Goal: Check status: Check status

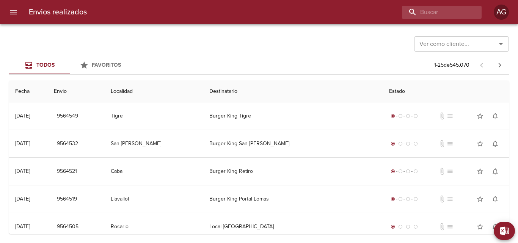
click at [442, 13] on input "buscar" at bounding box center [435, 12] width 67 height 13
type input "9169832"
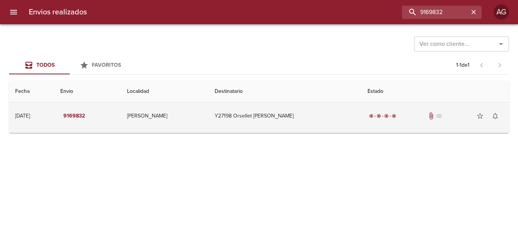
click at [368, 121] on div "radio_button_checked radio_button_checked radio_button_checked radio_button_che…" at bounding box center [435, 116] width 135 height 15
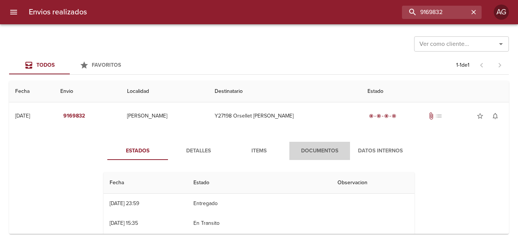
click at [322, 156] on button "Documentos" at bounding box center [319, 151] width 61 height 18
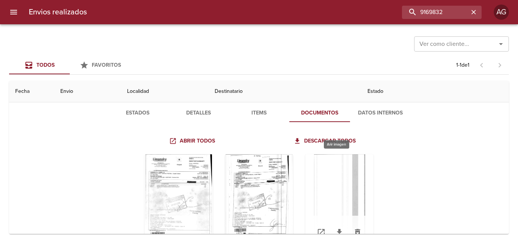
scroll to position [75, 0]
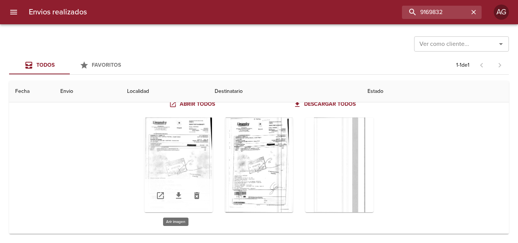
click at [177, 172] on div "Tabla de envíos del cliente" at bounding box center [179, 165] width 68 height 95
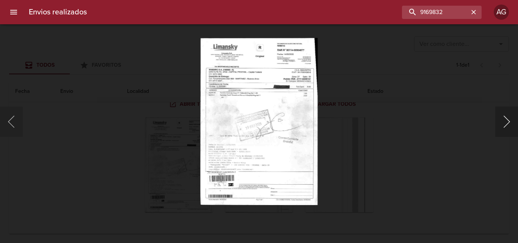
click at [508, 123] on button "Siguiente" at bounding box center [506, 122] width 23 height 30
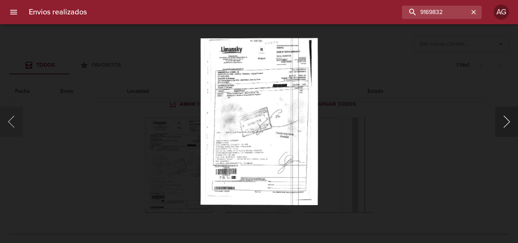
click at [508, 123] on button "Siguiente" at bounding box center [506, 122] width 23 height 30
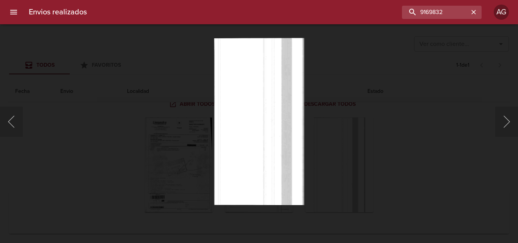
click at [476, 142] on div "Lightbox" at bounding box center [259, 121] width 518 height 243
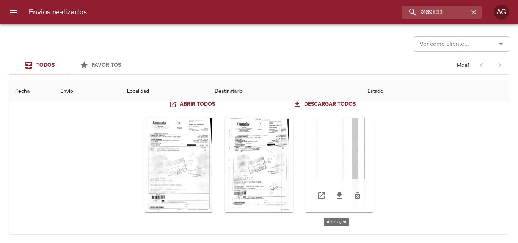
scroll to position [0, 0]
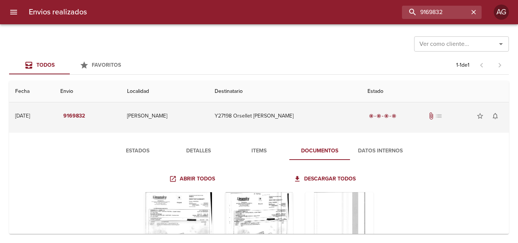
click at [289, 115] on td "Y27198 Orsellet [PERSON_NAME]" at bounding box center [285, 115] width 153 height 27
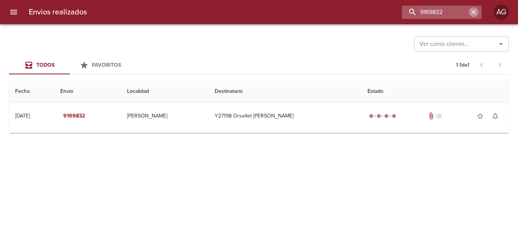
click at [475, 12] on icon "button" at bounding box center [474, 12] width 8 height 8
